Goal: Task Accomplishment & Management: Manage account settings

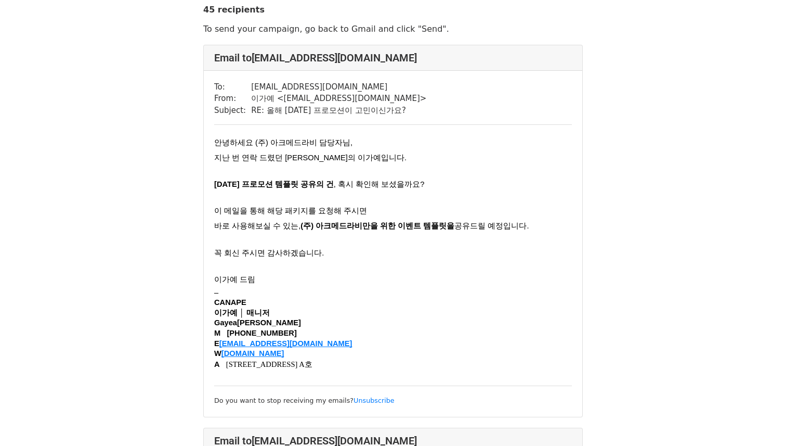
scroll to position [50, 0]
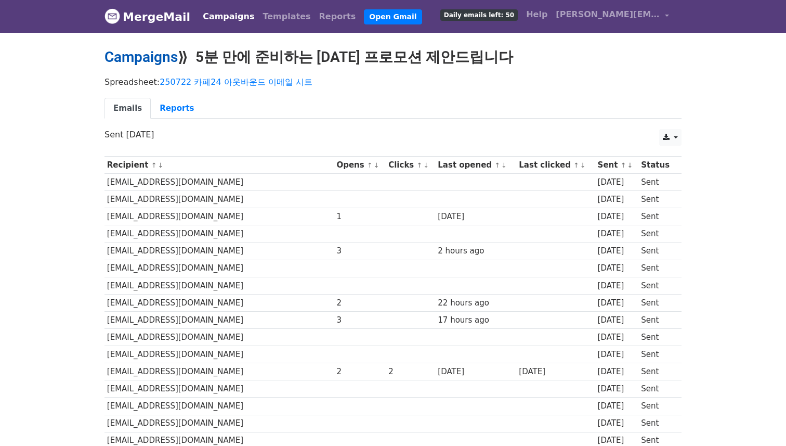
click at [167, 56] on link "Campaigns" at bounding box center [141, 56] width 73 height 17
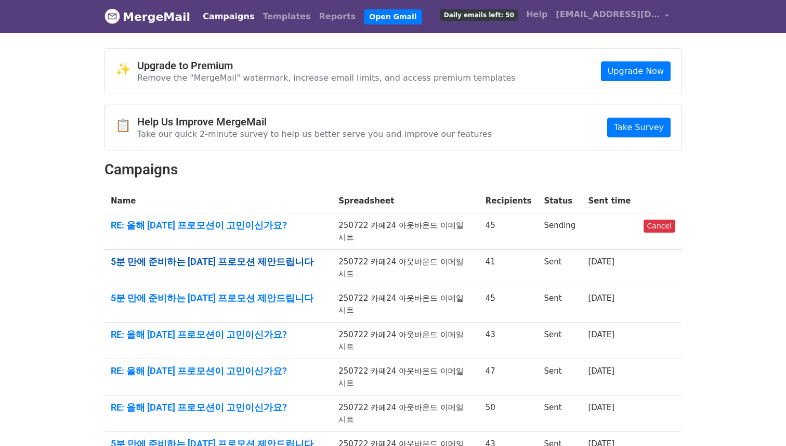
click at [253, 258] on link "5분 만에 준비하는 [DATE] 프로모션 제안드립니다" at bounding box center [218, 261] width 215 height 11
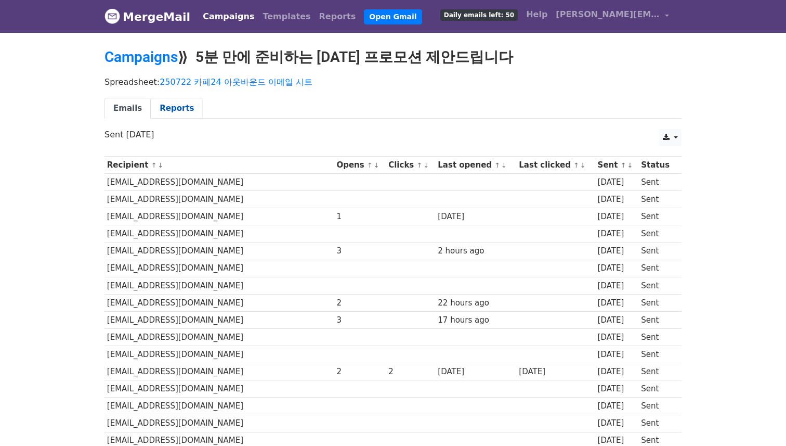
click at [163, 115] on link "Reports" at bounding box center [177, 108] width 52 height 21
click at [166, 111] on link "Reports" at bounding box center [177, 108] width 52 height 21
